Goal: Information Seeking & Learning: Learn about a topic

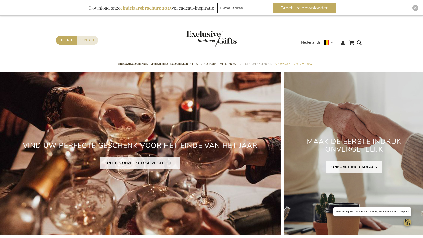
click at [258, 61] on span "Select Keuze Cadeaubon" at bounding box center [255, 63] width 33 height 5
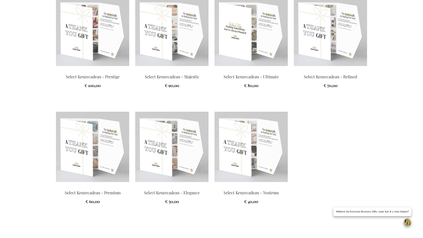
scroll to position [719, 0]
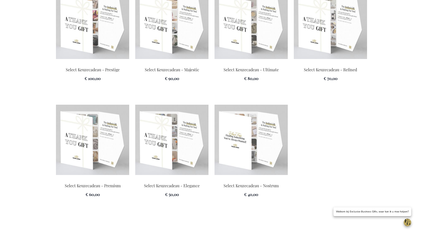
click at [256, 142] on img at bounding box center [250, 140] width 73 height 70
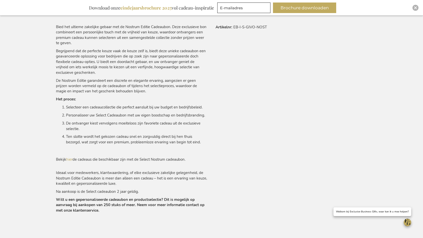
scroll to position [313, 0]
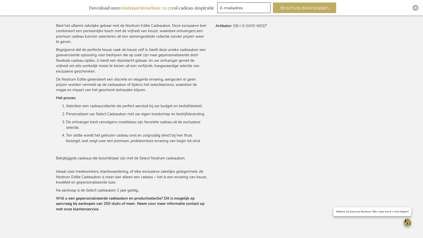
click at [69, 157] on link "hier" at bounding box center [69, 157] width 6 height 5
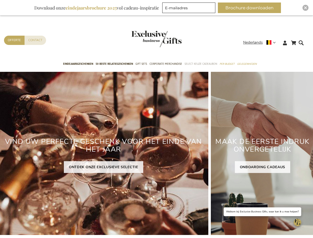
click at [200, 62] on span "Select Keuze Cadeaubon" at bounding box center [201, 63] width 33 height 5
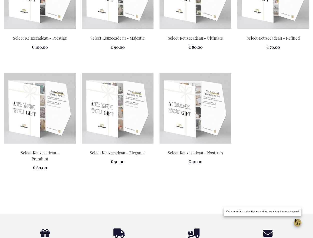
scroll to position [814, 0]
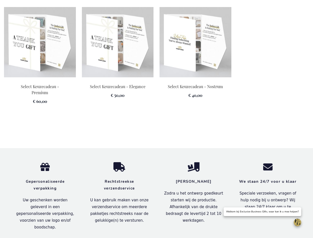
click at [191, 61] on img at bounding box center [196, 42] width 72 height 70
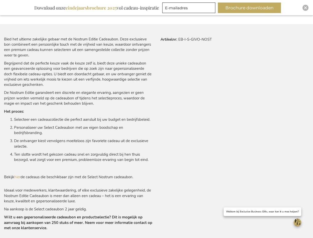
scroll to position [298, 0]
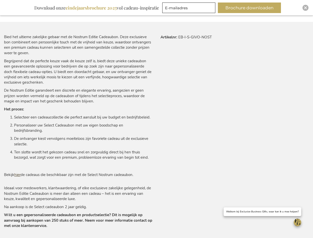
click at [17, 172] on link "hier" at bounding box center [17, 174] width 6 height 5
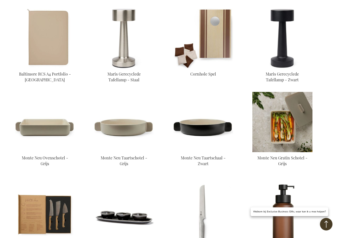
scroll to position [200, 0]
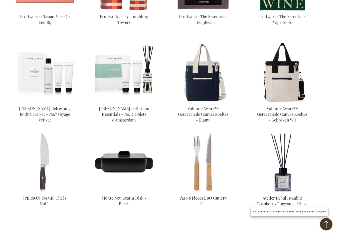
scroll to position [680, 0]
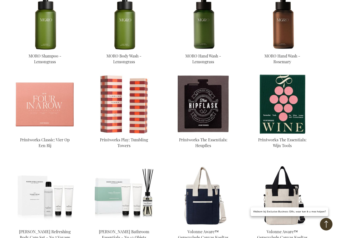
scroll to position [632, 0]
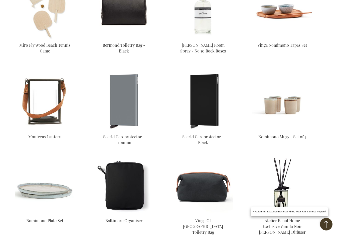
scroll to position [1440, 0]
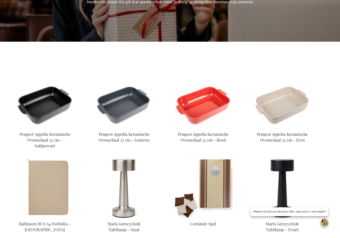
scroll to position [130, 0]
